Goal: Task Accomplishment & Management: Manage account settings

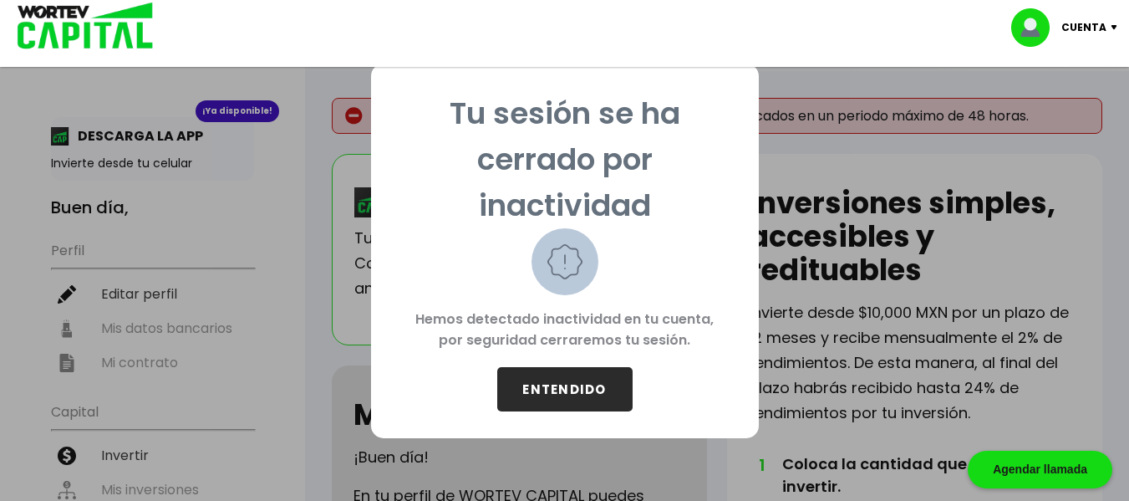
click at [570, 394] on button "ENTENDIDO" at bounding box center [564, 389] width 135 height 44
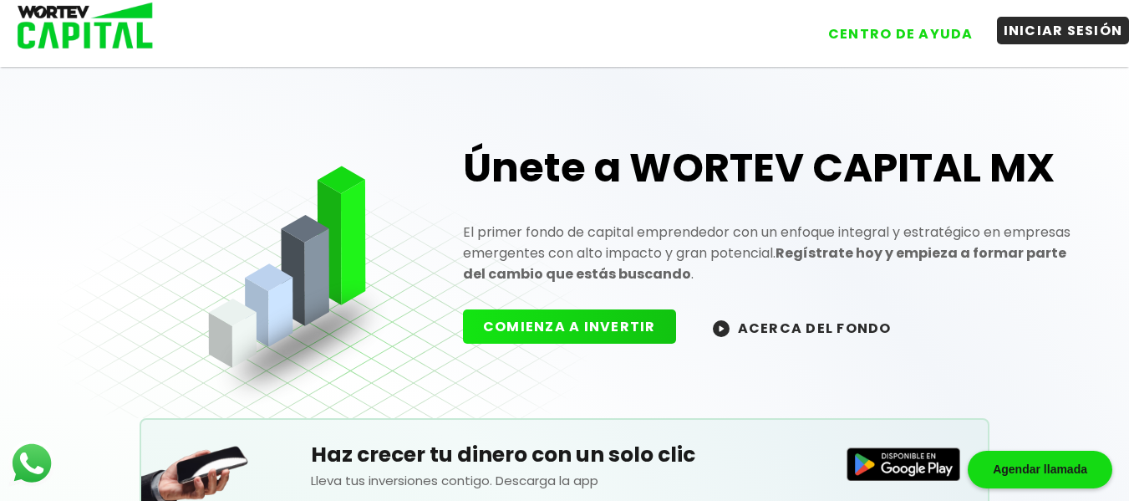
click at [1071, 33] on button "INICIAR SESIÓN" at bounding box center [1063, 31] width 133 height 28
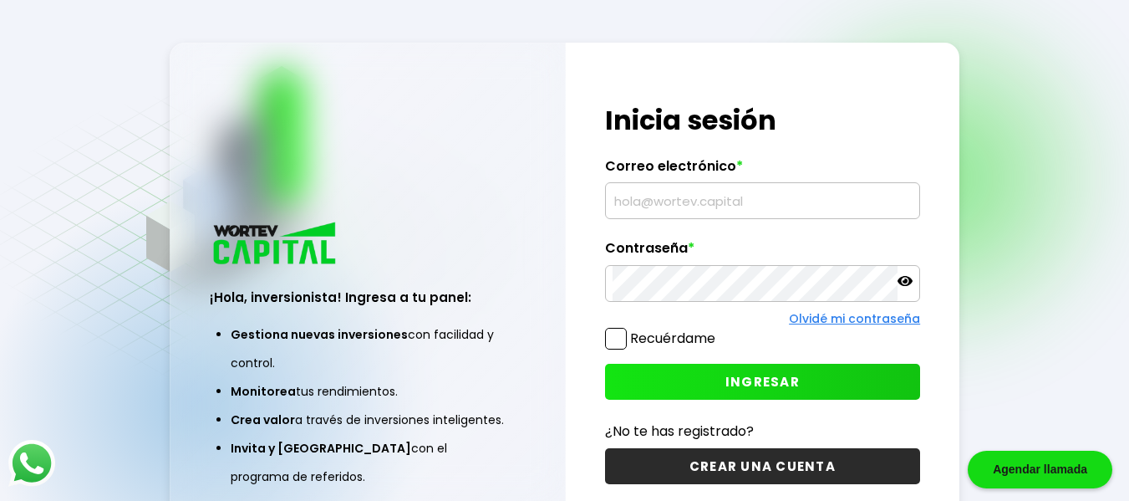
click at [750, 212] on input "text" at bounding box center [763, 200] width 301 height 35
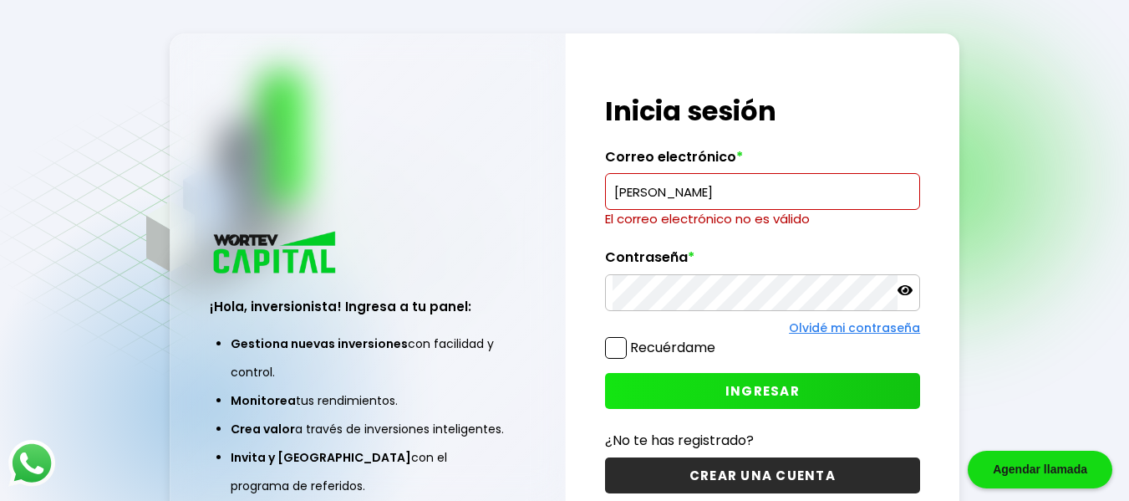
click at [679, 196] on input "[PERSON_NAME]" at bounding box center [763, 191] width 301 height 35
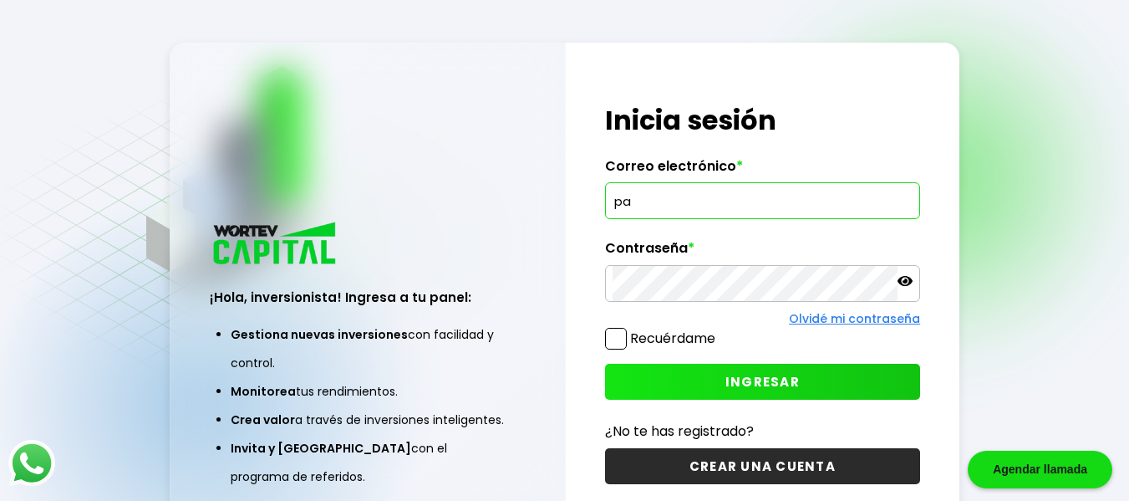
type input "p"
